Goal: Check status: Check status

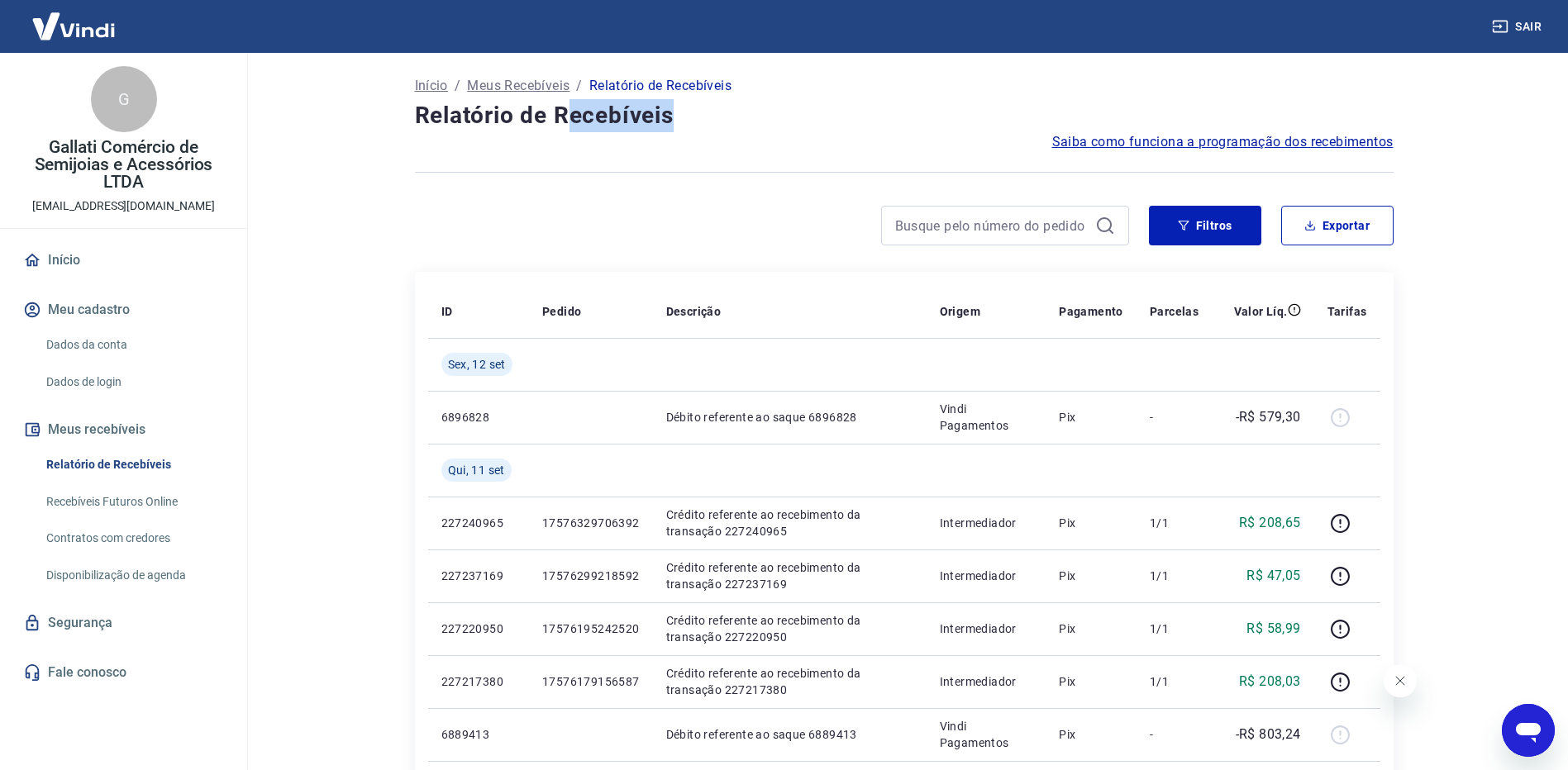
drag, startPoint x: 563, startPoint y: 131, endPoint x: 687, endPoint y: 131, distance: 124.0
click at [687, 131] on h4 "Relatório de Recebíveis" at bounding box center [904, 116] width 979 height 33
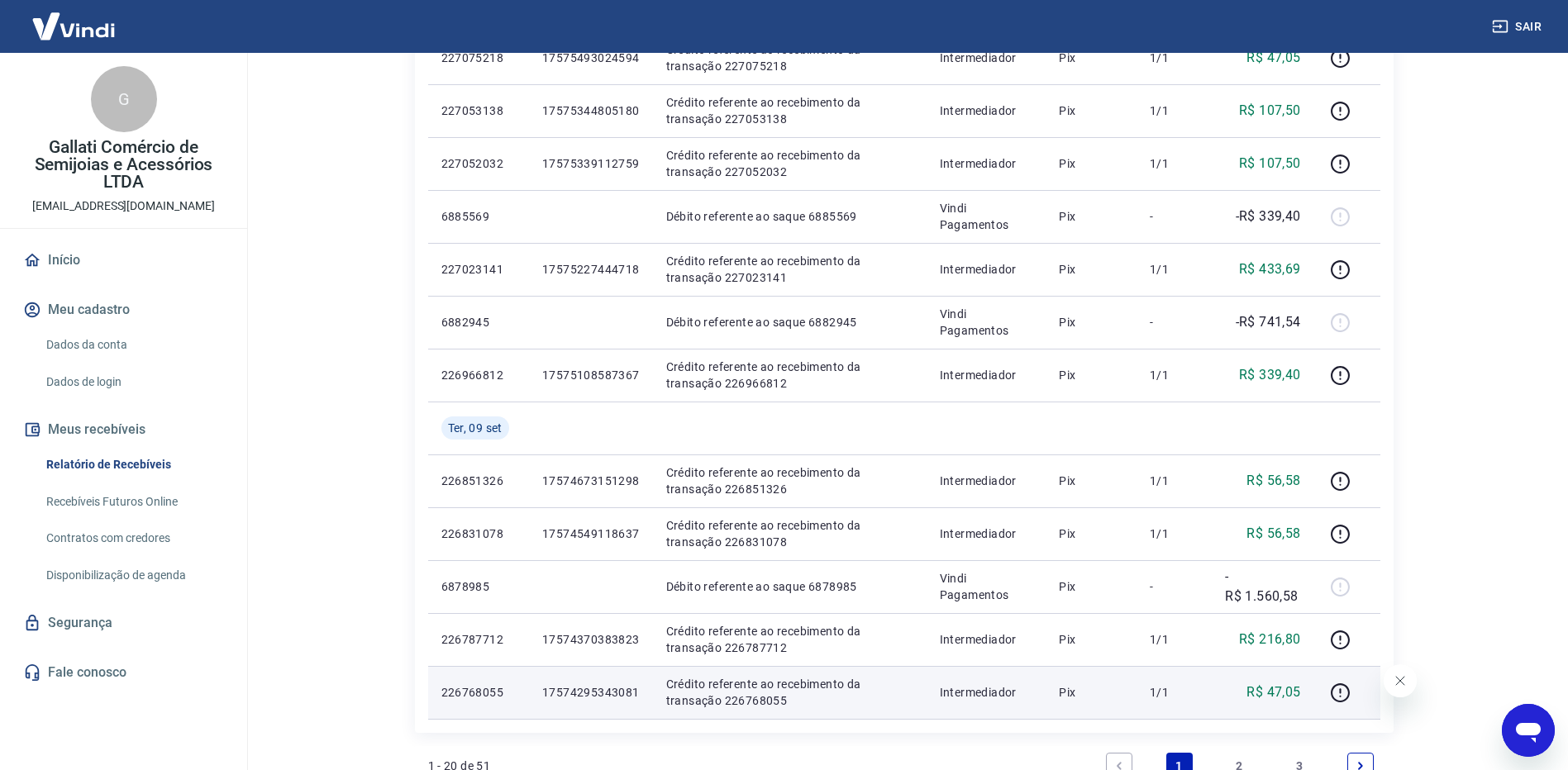
scroll to position [1109, 0]
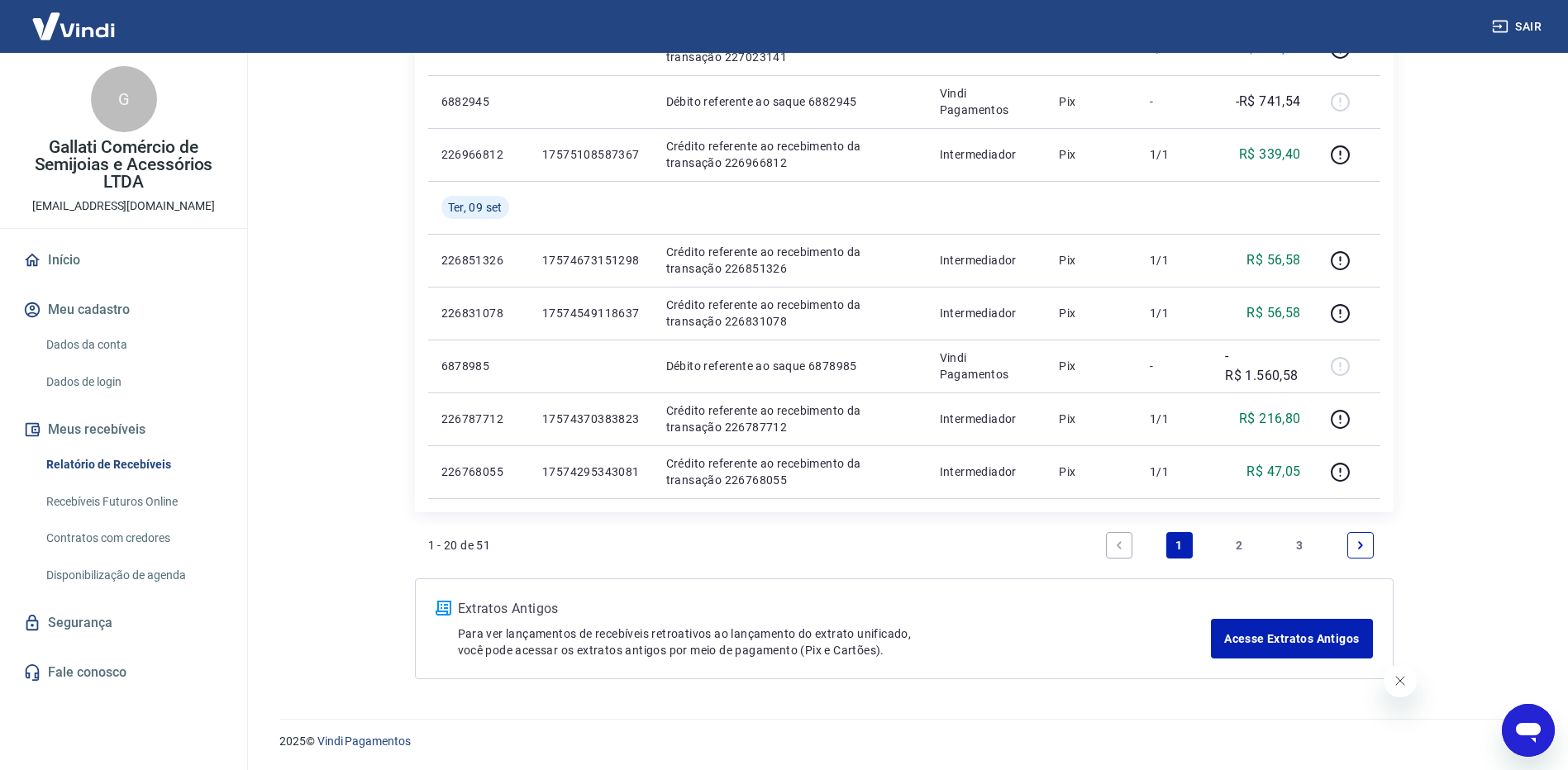
click at [1359, 534] on link "Next page" at bounding box center [1361, 546] width 27 height 27
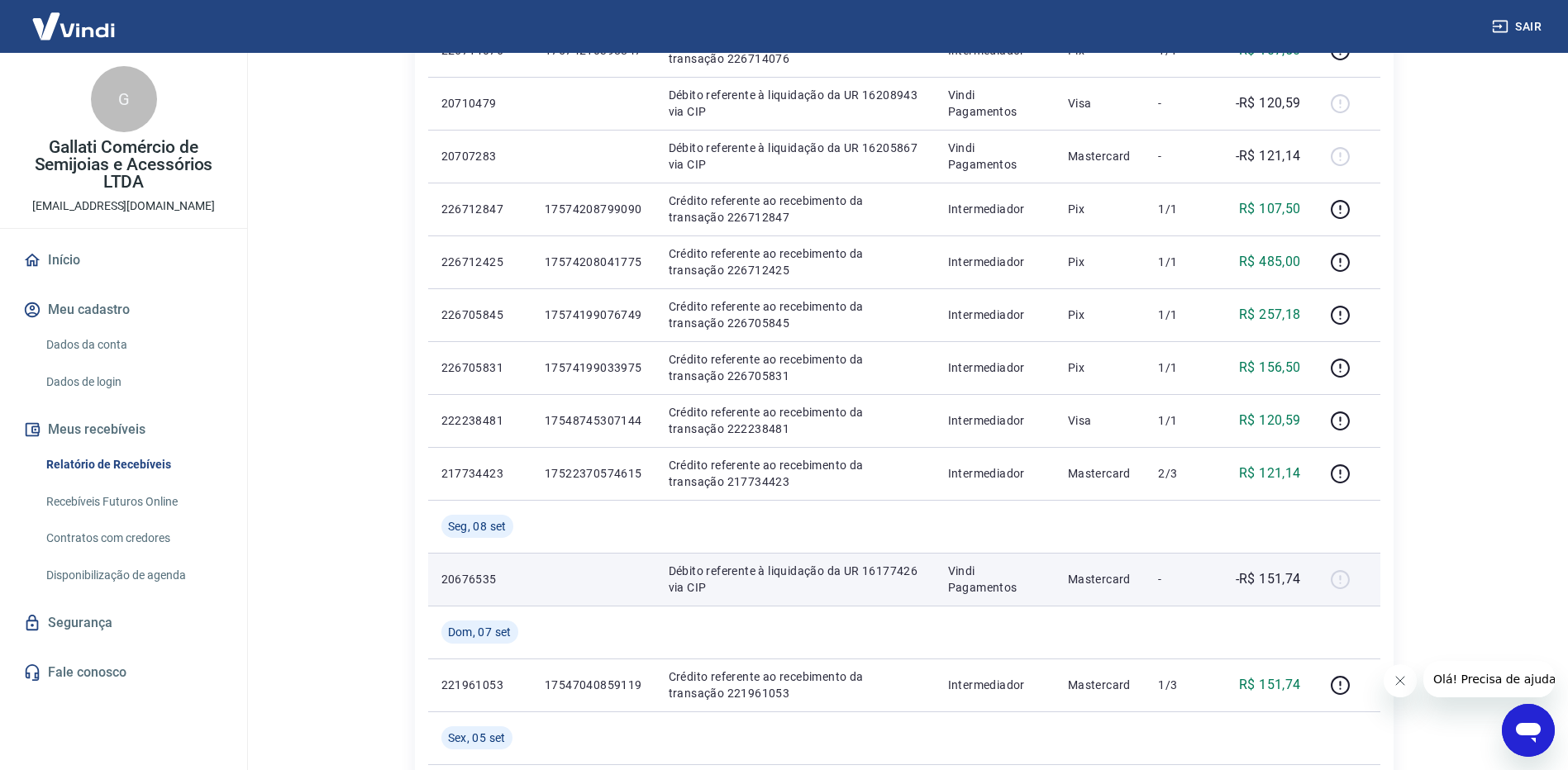
scroll to position [1214, 0]
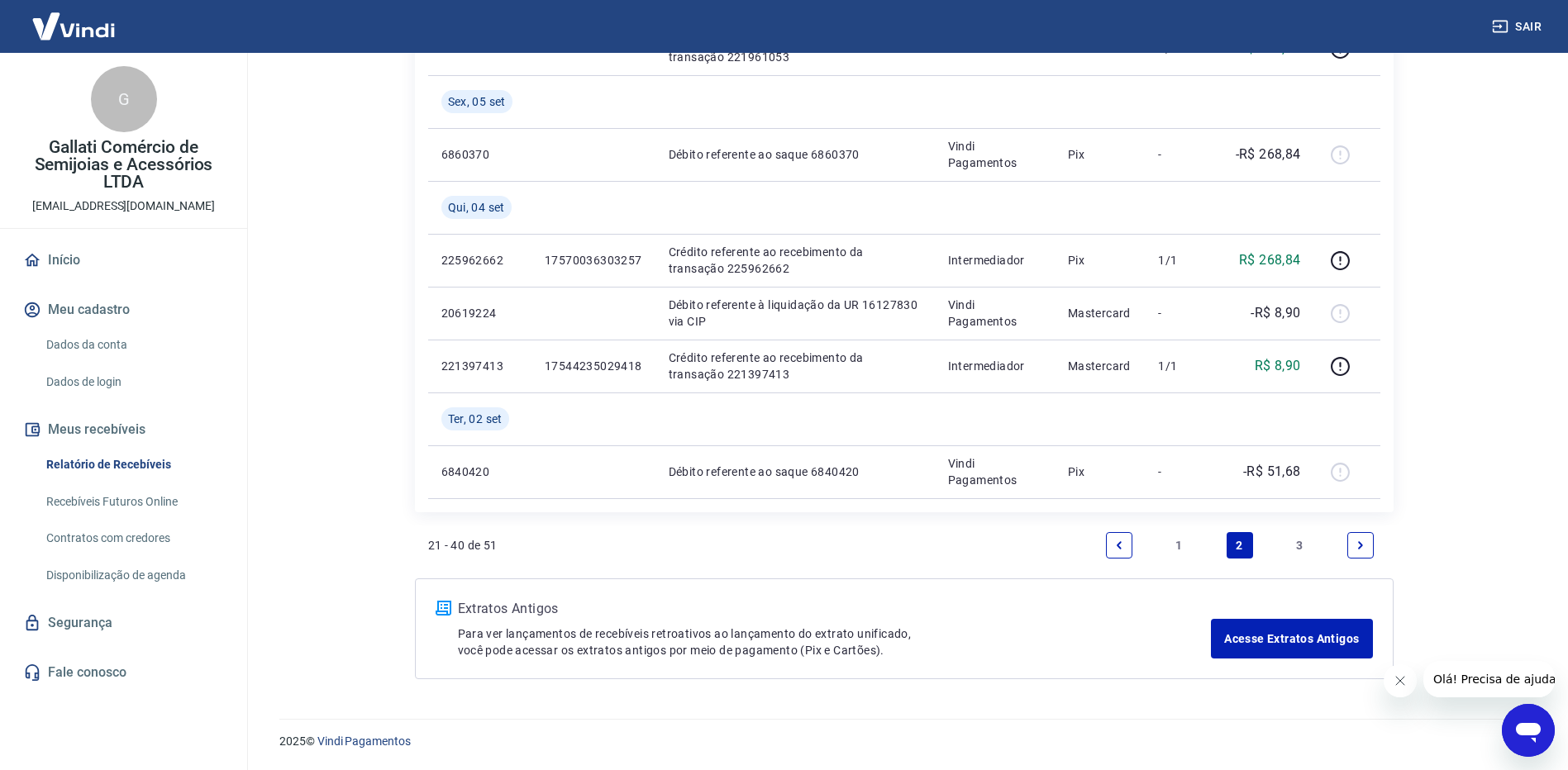
click at [1365, 548] on icon "Next page" at bounding box center [1361, 546] width 11 height 11
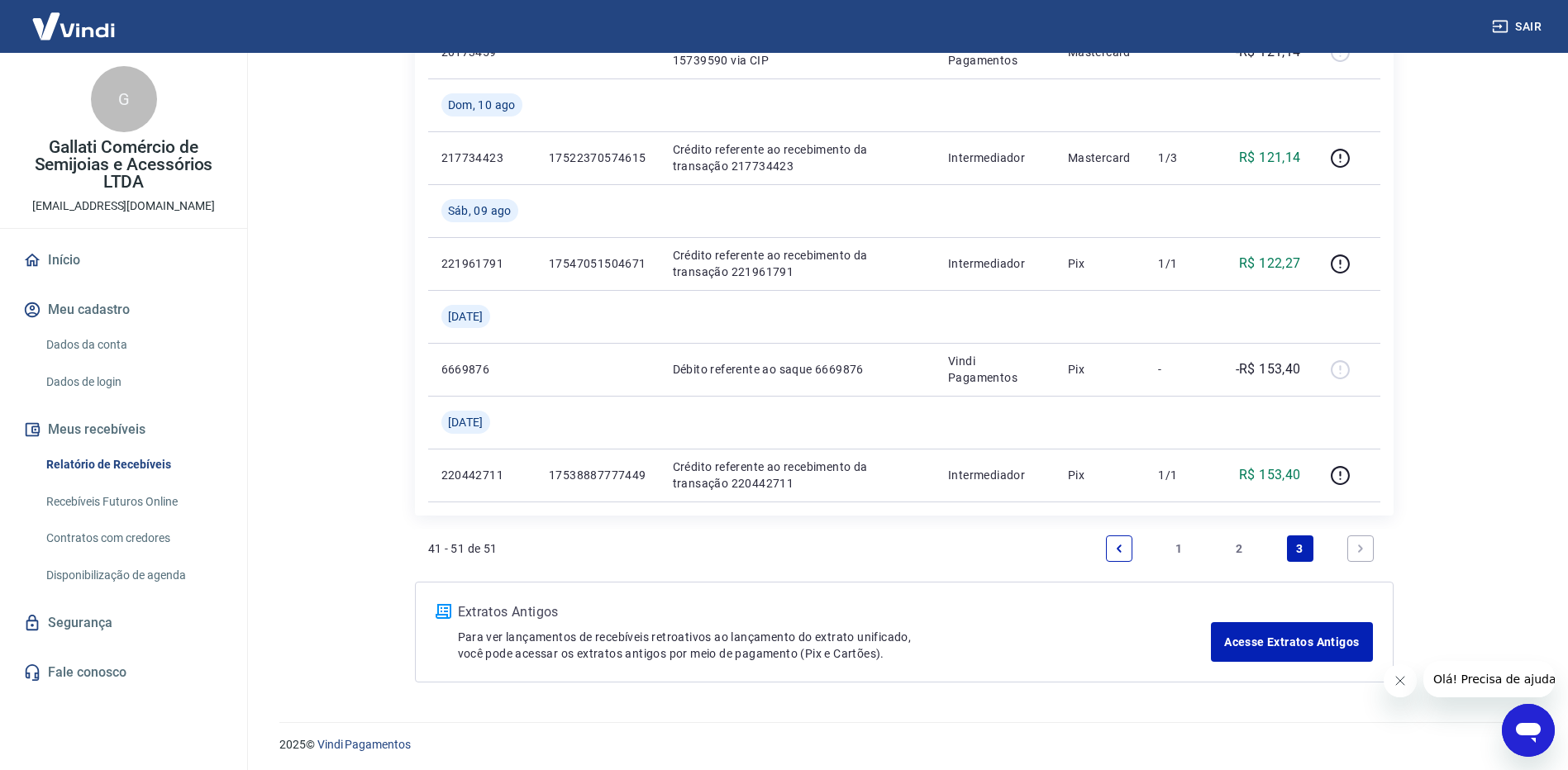
scroll to position [844, 0]
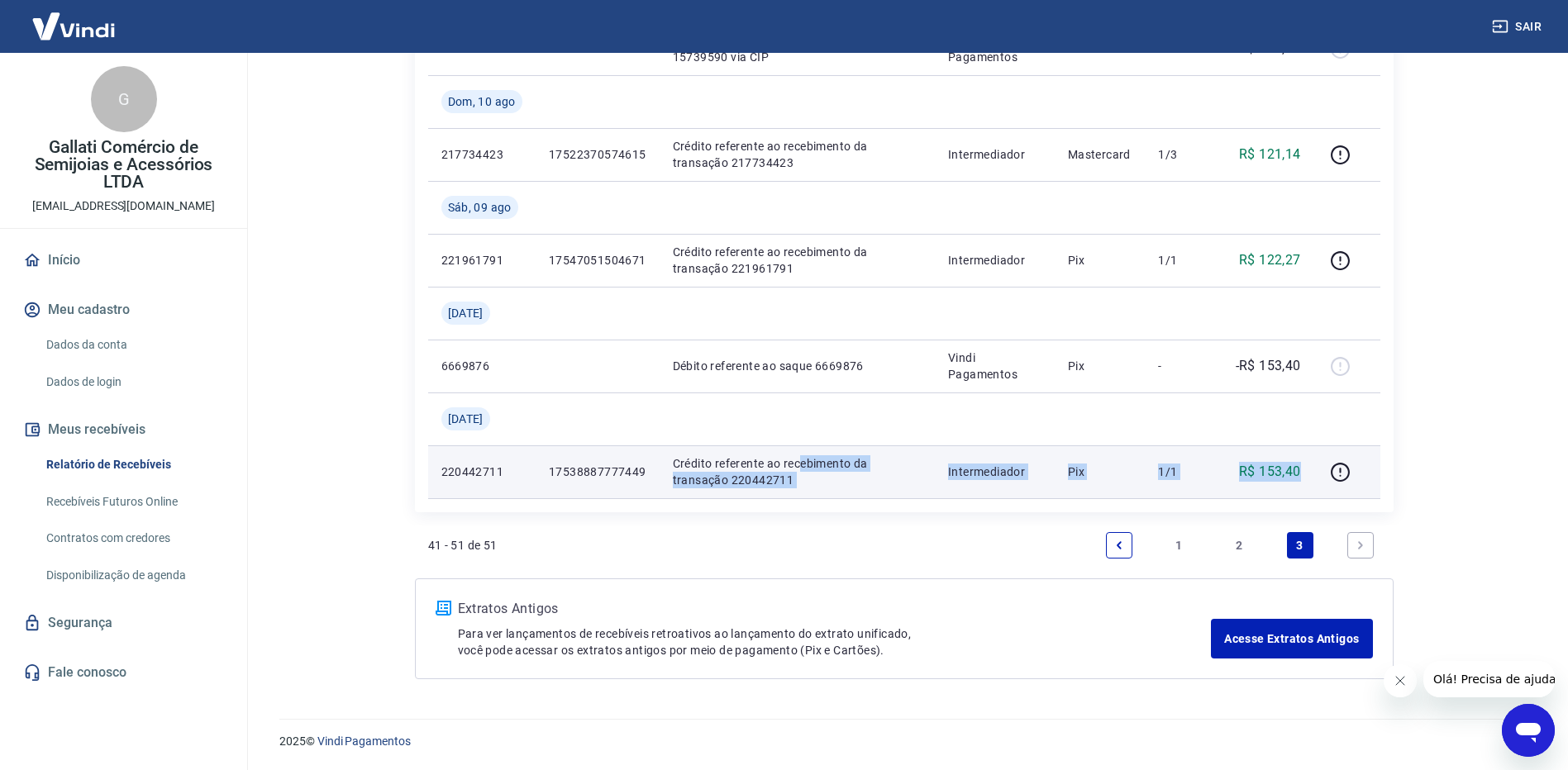
drag, startPoint x: 798, startPoint y: 469, endPoint x: 1307, endPoint y: 487, distance: 509.3
click at [1307, 487] on tr "220442711 17538887777449 Crédito referente ao recebimento da transação 22044271…" at bounding box center [904, 472] width 952 height 53
click at [1307, 486] on td "R$ 153,40" at bounding box center [1267, 472] width 94 height 53
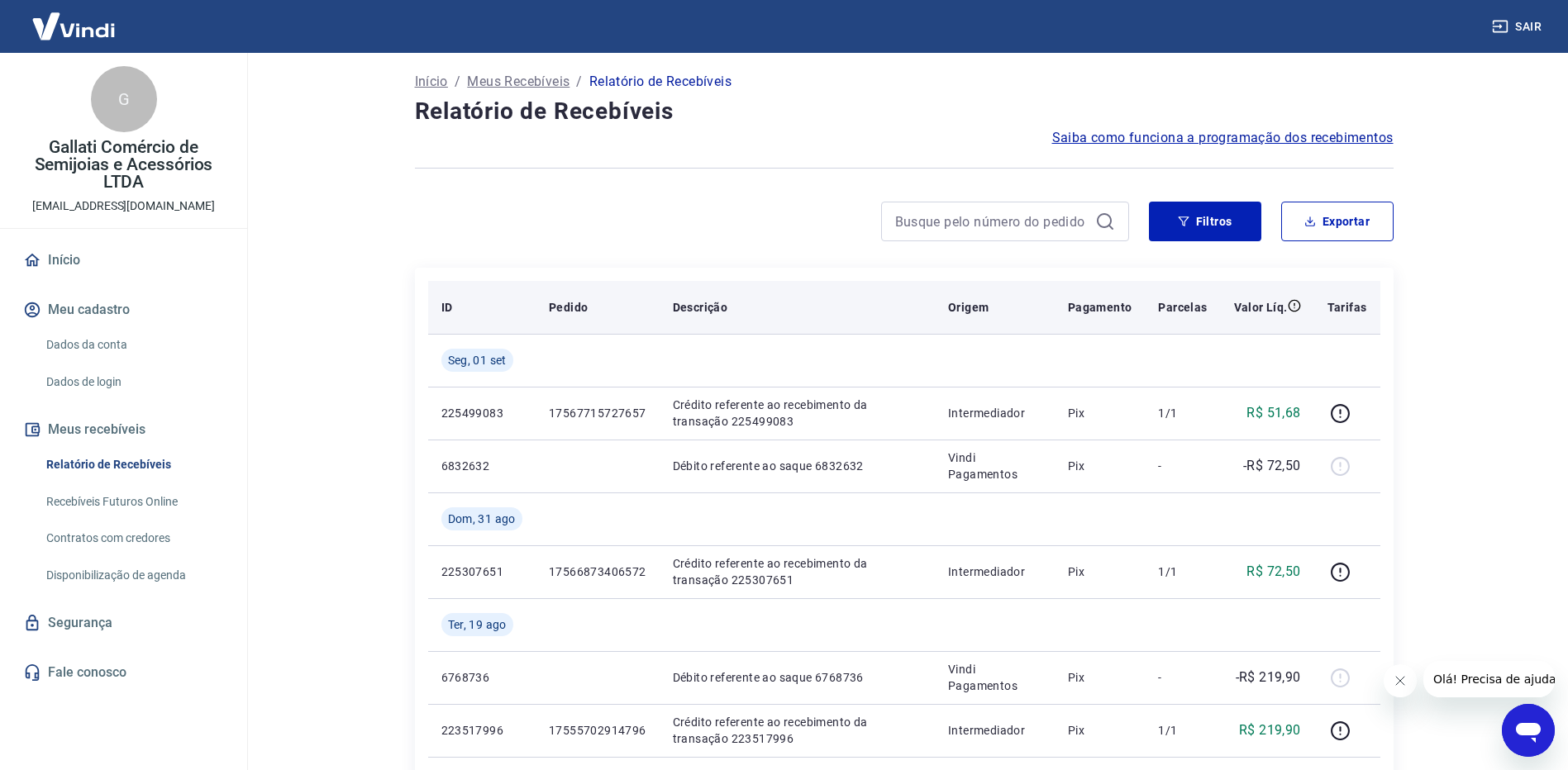
scroll to position [0, 0]
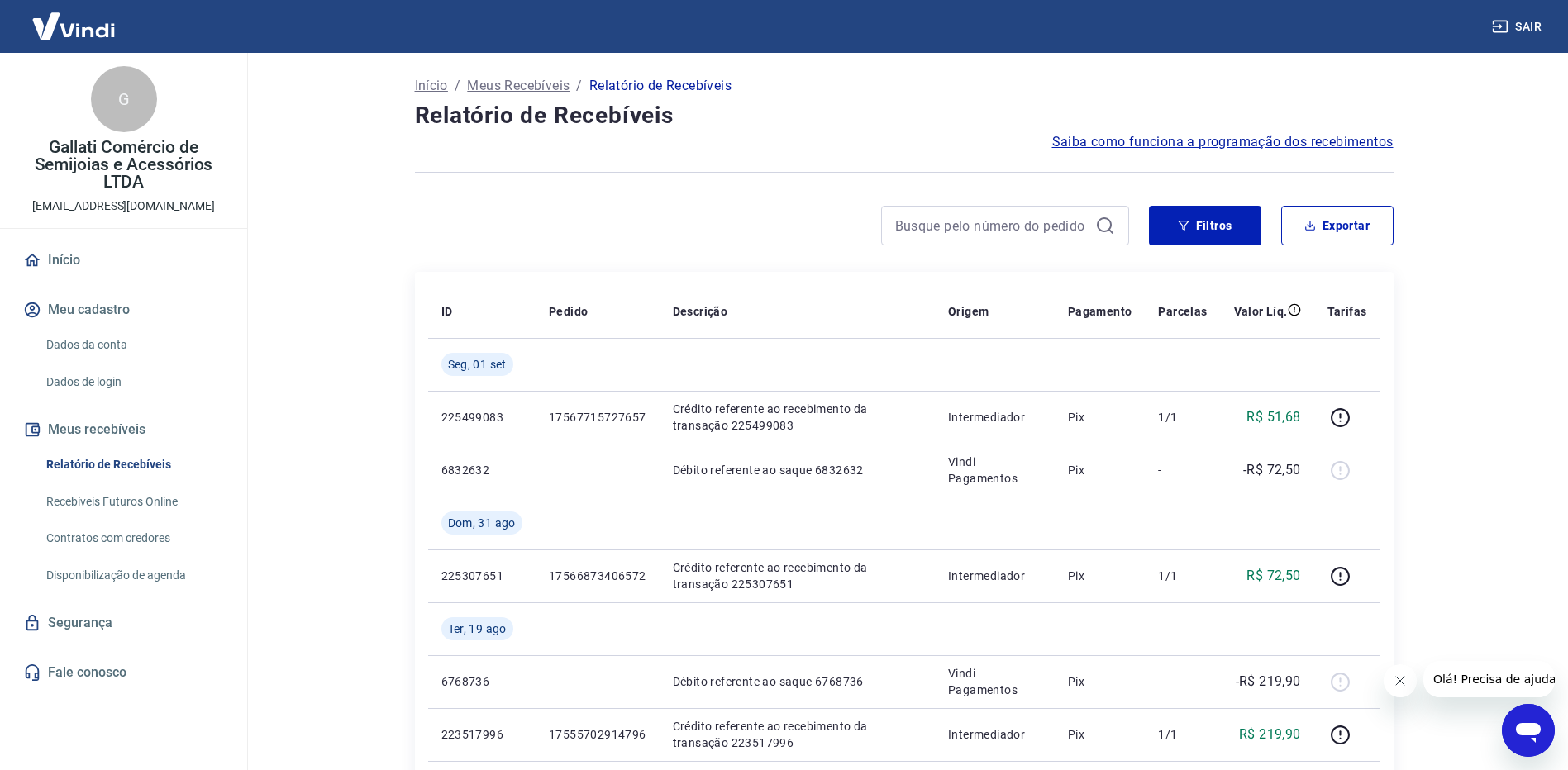
click at [81, 259] on link "Início" at bounding box center [123, 260] width 207 height 36
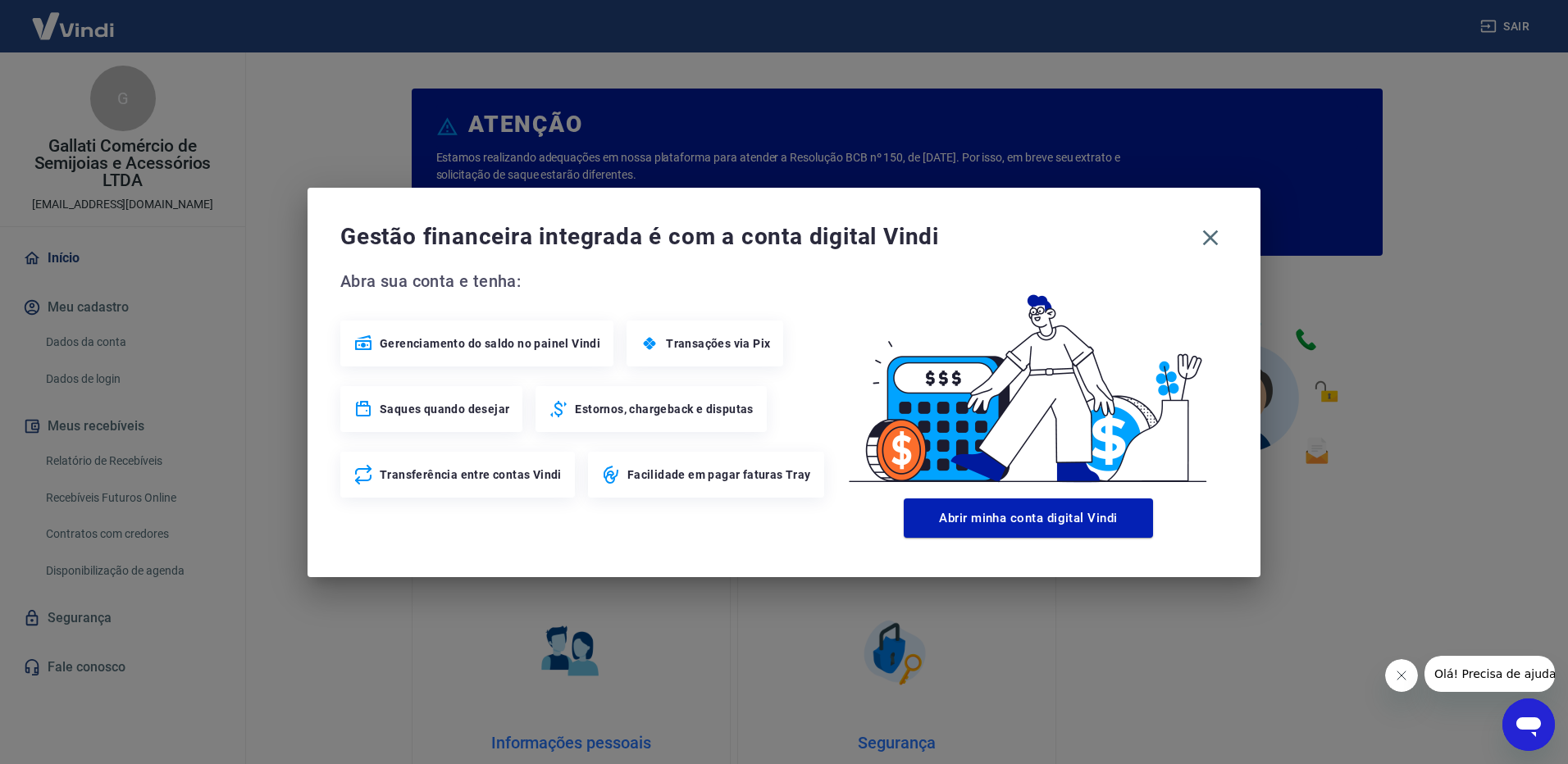
drag, startPoint x: 1206, startPoint y: 226, endPoint x: 1197, endPoint y: 222, distance: 9.8
click at [1207, 226] on icon "button" at bounding box center [1211, 238] width 26 height 26
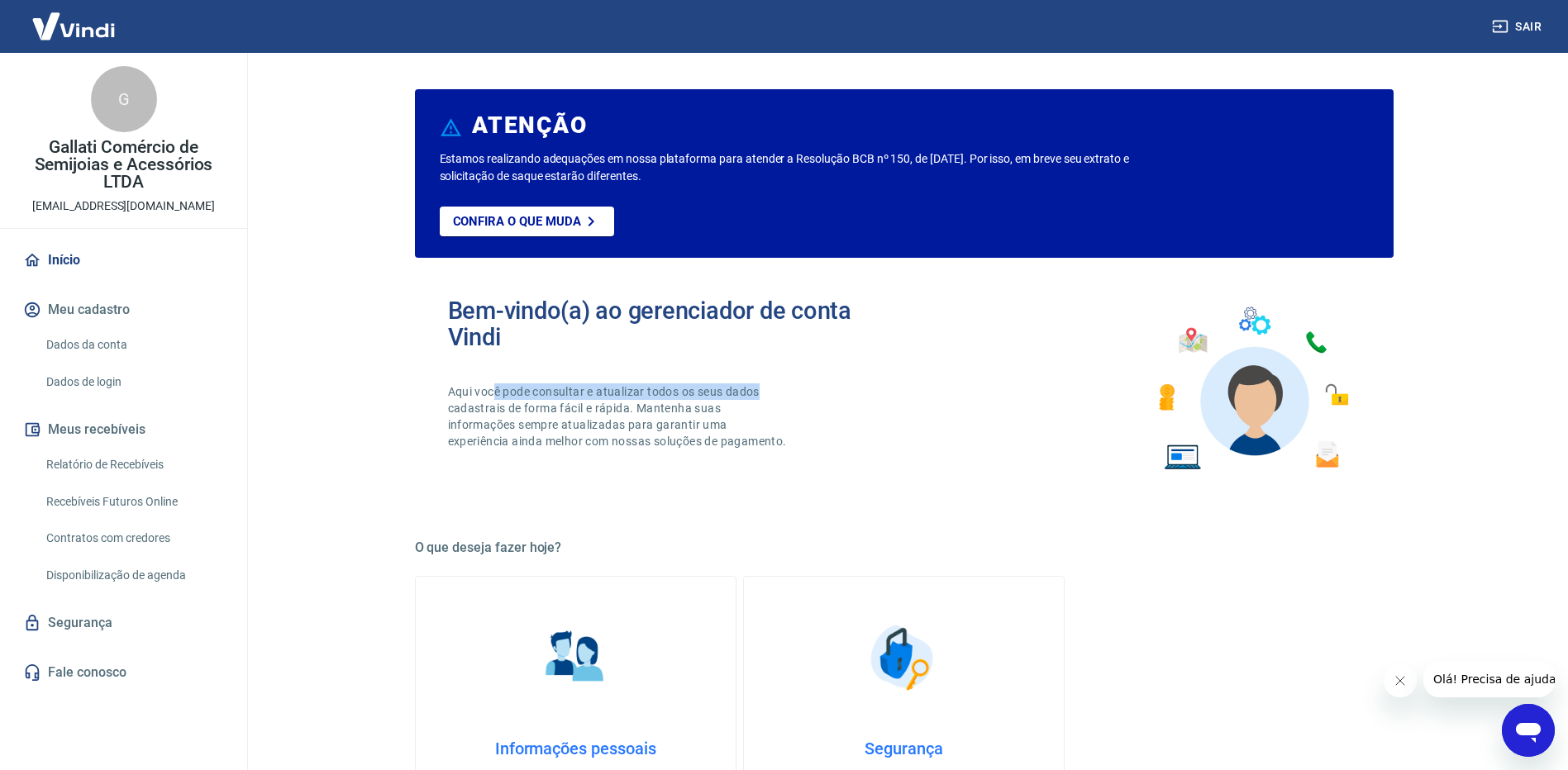
drag, startPoint x: 493, startPoint y: 385, endPoint x: 780, endPoint y: 363, distance: 287.8
click at [780, 363] on div "Bem-vindo(a) ao gerenciador de conta Vindi Aqui você pode consultar e atualizar…" at bounding box center [676, 388] width 457 height 183
